Goal: Information Seeking & Learning: Learn about a topic

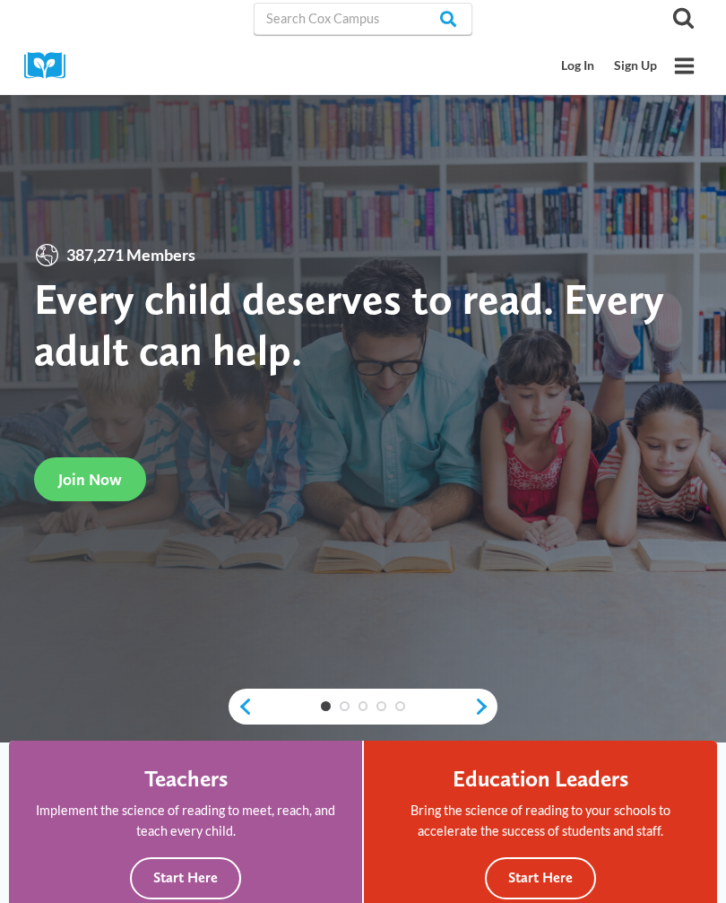
click at [576, 63] on link "Log In" at bounding box center [578, 65] width 53 height 33
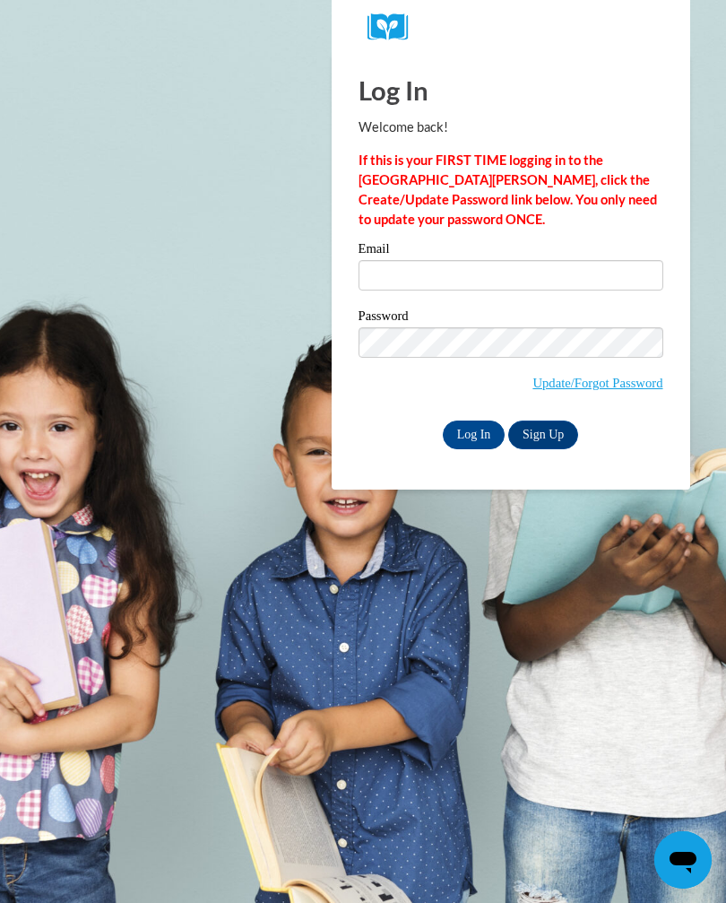
click at [512, 276] on input "Email" at bounding box center [511, 275] width 305 height 30
type input "keshonwinns1@gmail.com"
click at [471, 436] on input "Log In" at bounding box center [474, 434] width 63 height 29
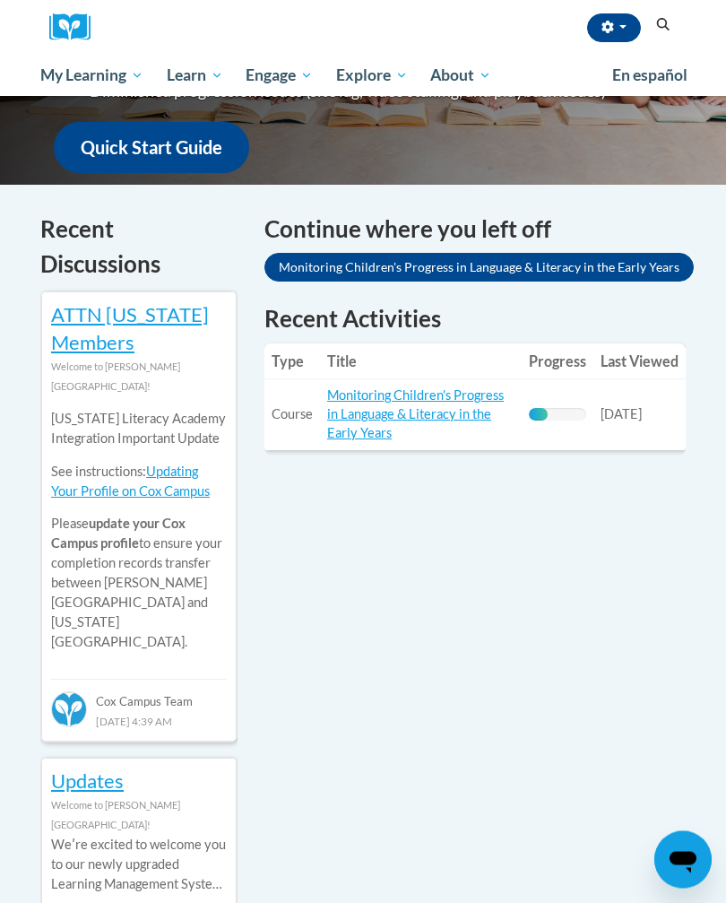
scroll to position [472, 0]
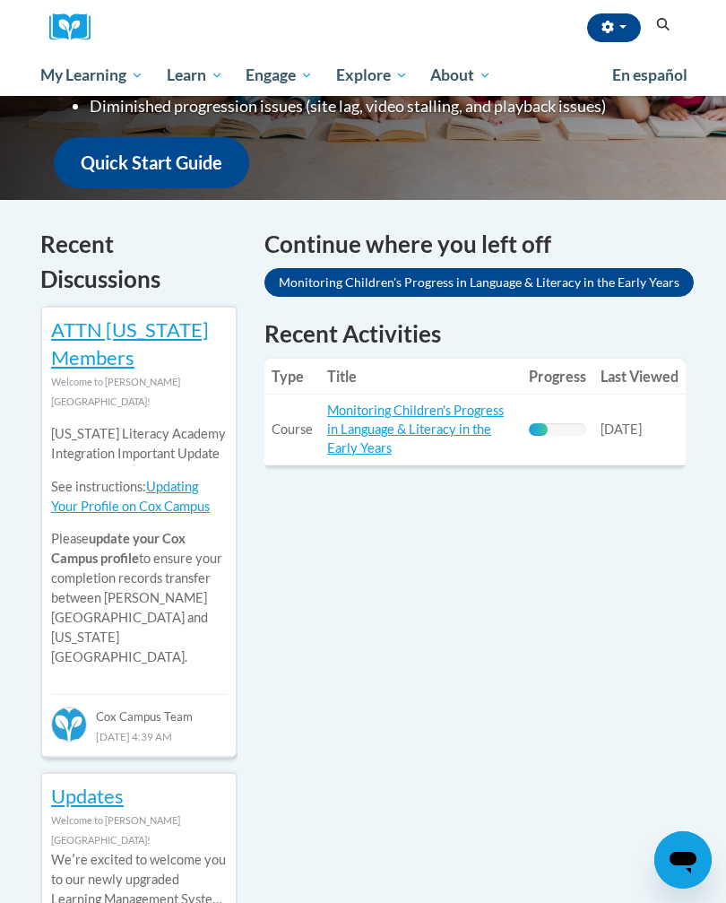
click at [0, 0] on span "My Course Progress" at bounding box center [0, 0] width 0 height 0
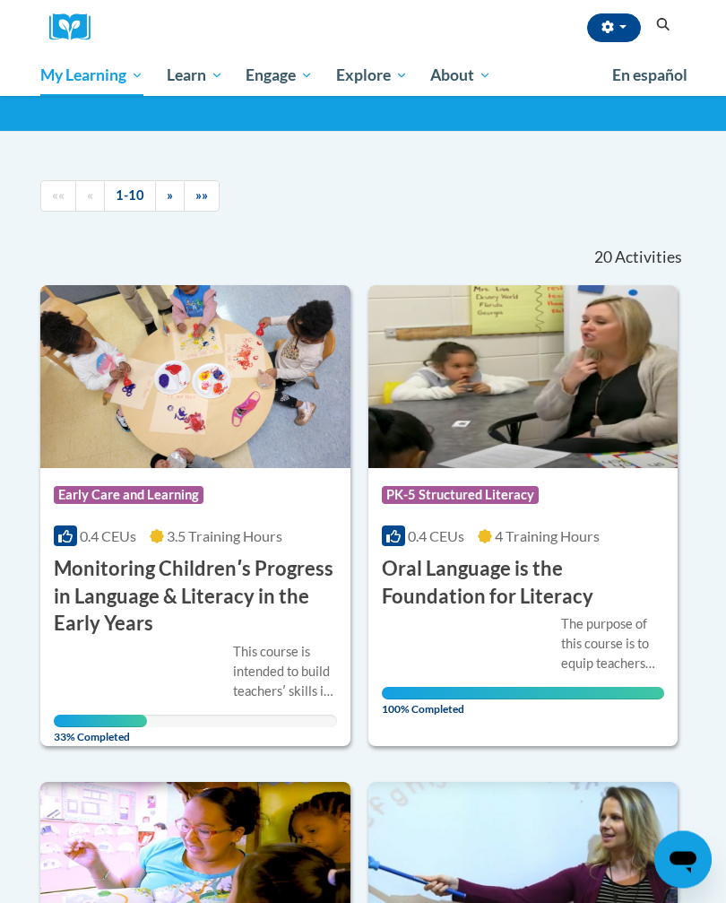
scroll to position [162, 0]
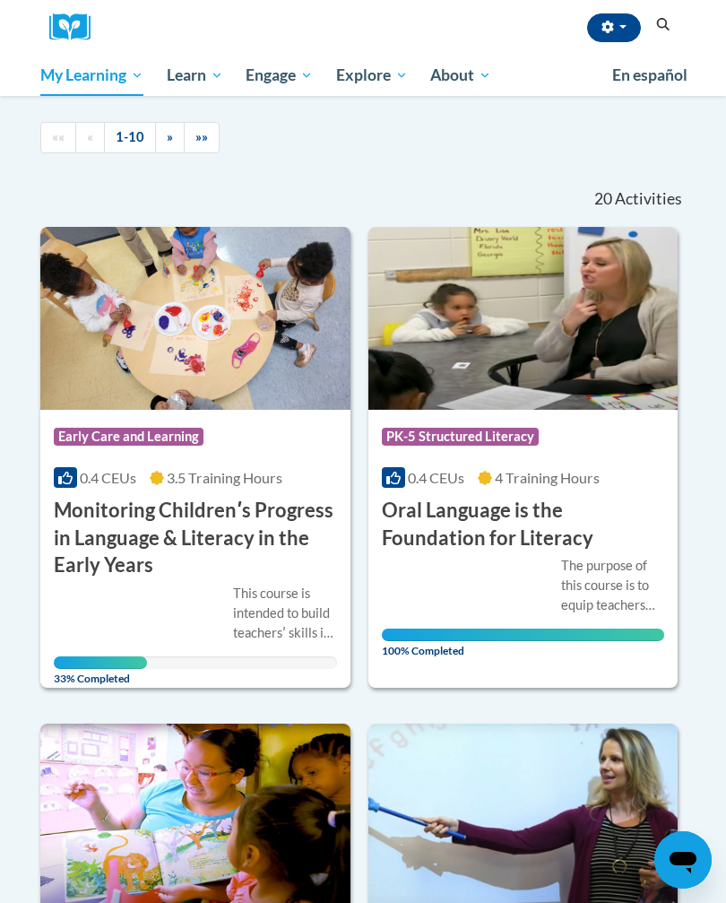
click at [247, 541] on h3 "Monitoring Childrenʹs Progress in Language & Literacy in the Early Years" at bounding box center [195, 538] width 283 height 82
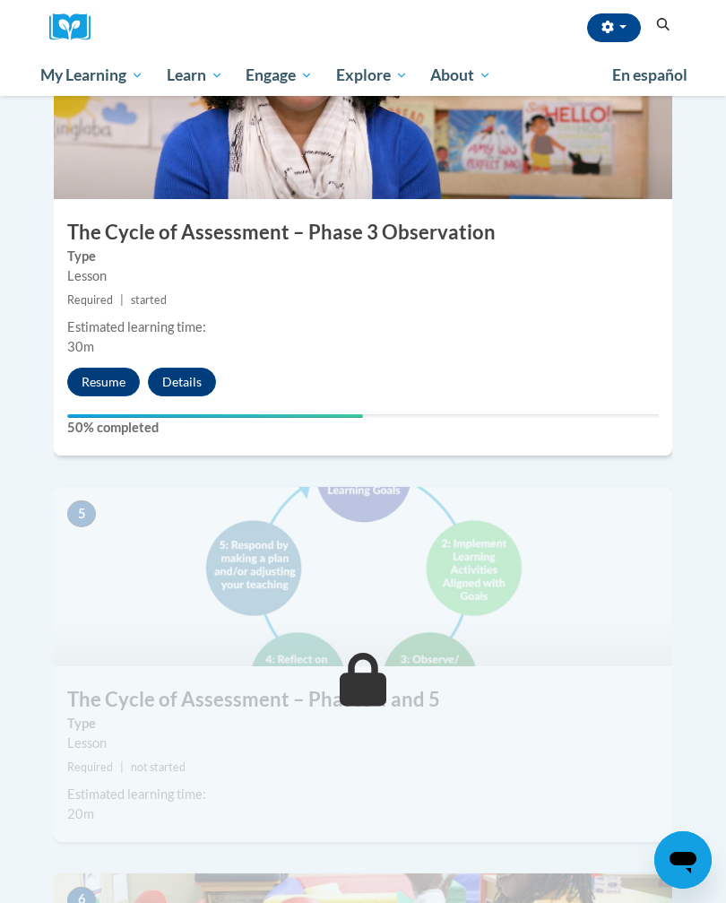
scroll to position [2047, 0]
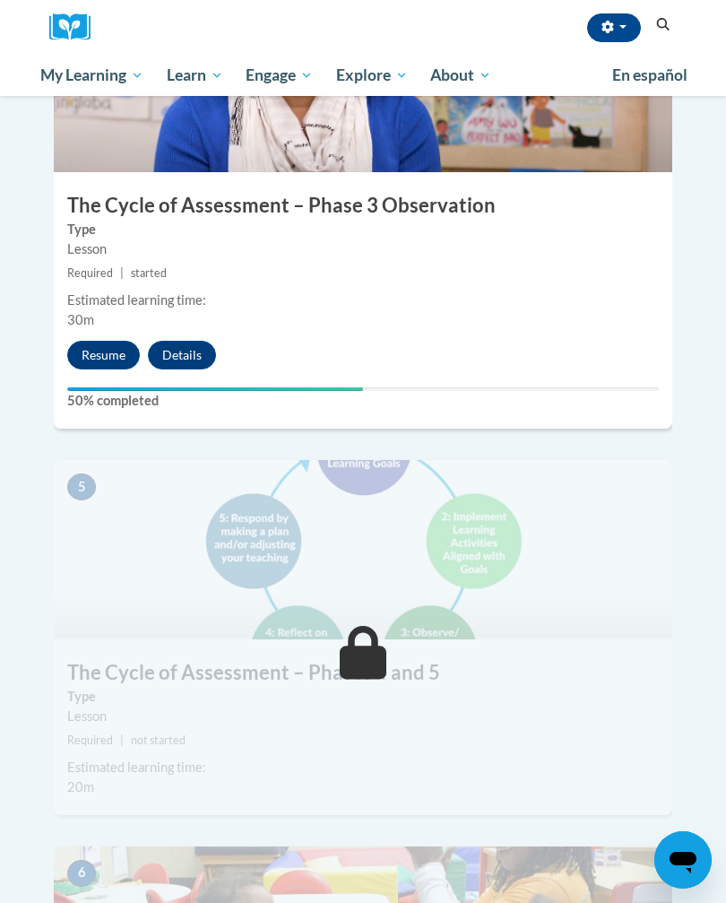
click at [125, 341] on button "Resume" at bounding box center [103, 355] width 73 height 29
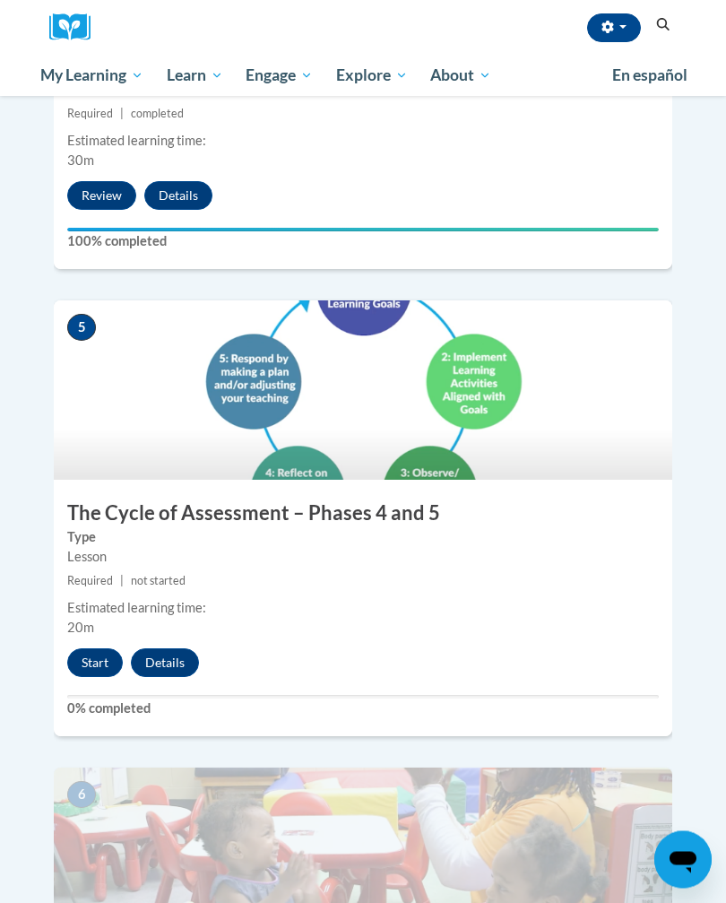
scroll to position [2211, 0]
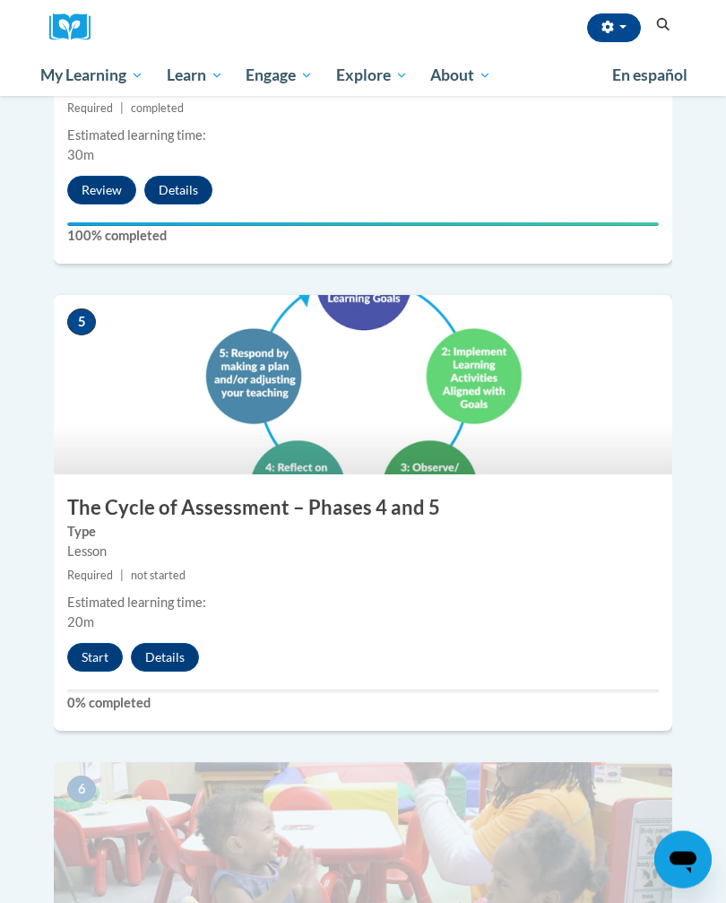
click at [92, 644] on button "Start" at bounding box center [95, 658] width 56 height 29
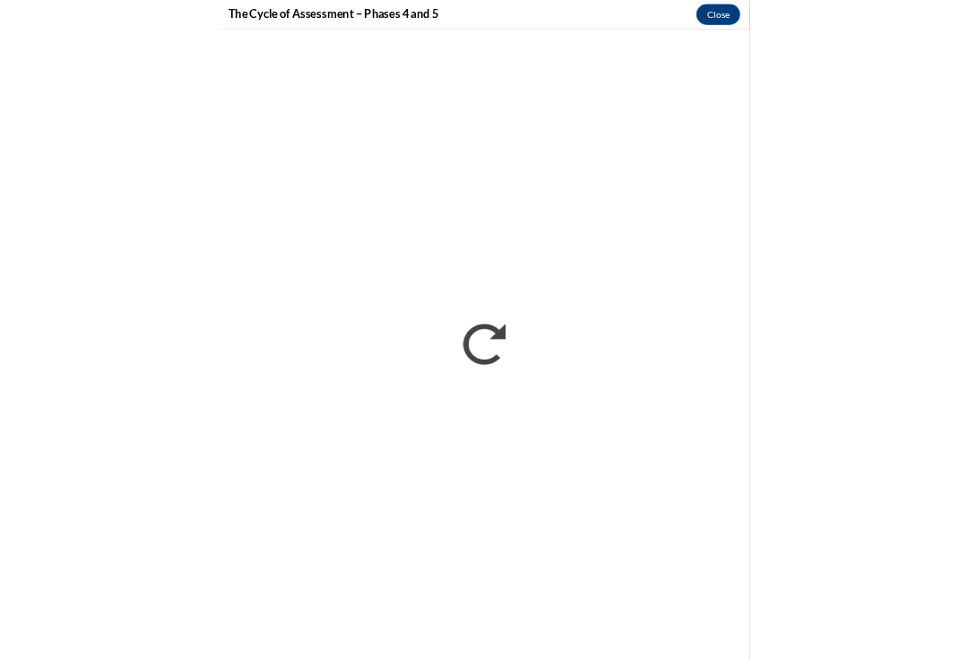
scroll to position [1681, 0]
